Goal: Information Seeking & Learning: Find specific fact

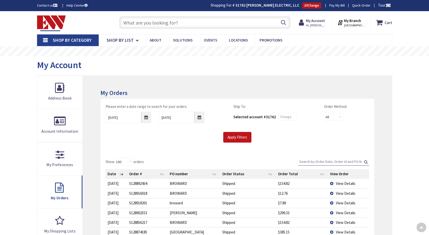
select select "100"
click at [325, 20] on strong "My Account" at bounding box center [315, 20] width 19 height 5
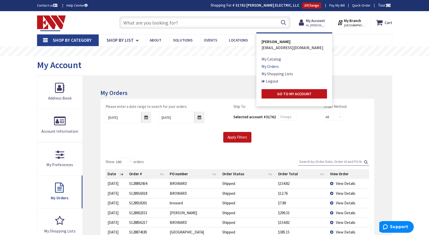
click at [277, 68] on link "My Orders" at bounding box center [269, 66] width 17 height 6
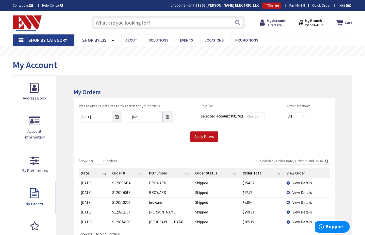
click at [133, 22] on input "text" at bounding box center [168, 22] width 153 height 13
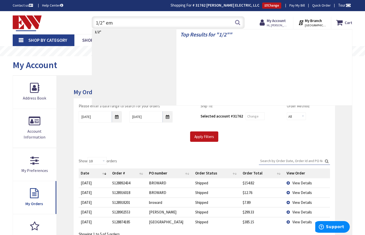
type input "1/2" emt"
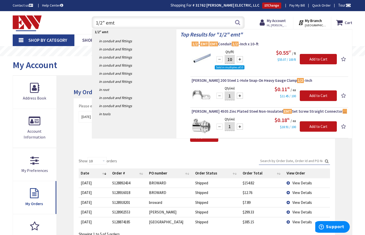
drag, startPoint x: 113, startPoint y: 22, endPoint x: 83, endPoint y: 24, distance: 29.5
click at [83, 24] on div "Toggle Nav 1/2" emt 1/2" emt Search Cart My Cart Close" at bounding box center [182, 22] width 347 height 17
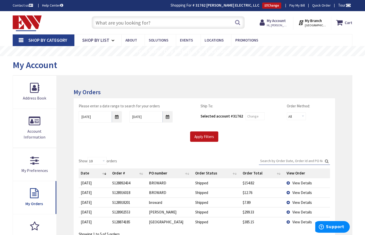
paste input "-"
type input "-"
paste input "-"
type input "-"
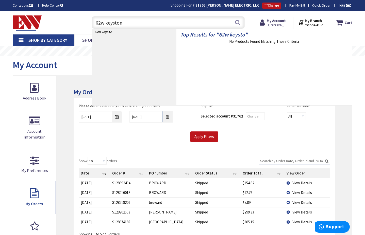
type input "62w keystone"
